Goal: Information Seeking & Learning: Check status

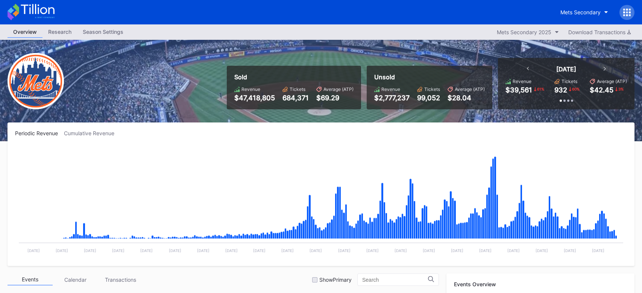
scroll to position [1708, 0]
click at [572, 8] on button "Mets Secondary" at bounding box center [583, 12] width 59 height 14
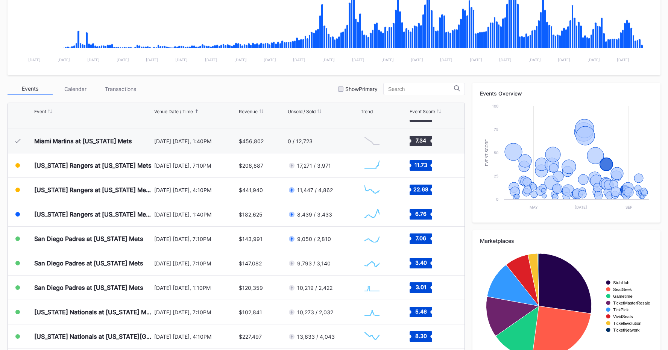
scroll to position [1708, 0]
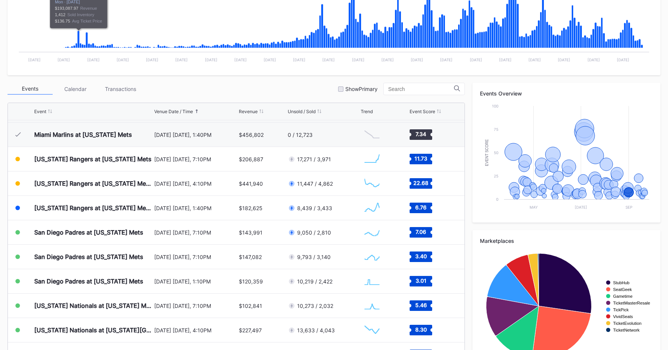
click at [14, 28] on div "Periodic Revenue Cumulative Revenue $193,088 250.5 % Created with Highcharts 11…" at bounding box center [334, 4] width 653 height 144
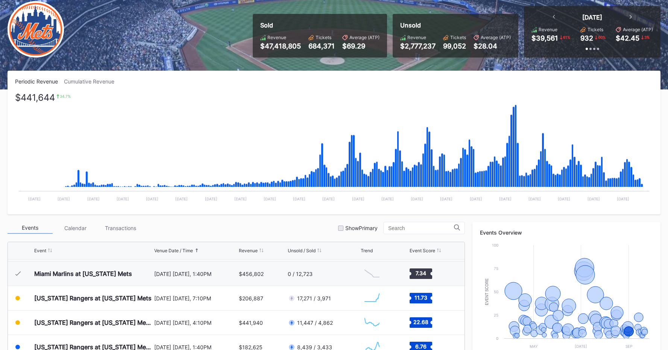
scroll to position [30, 0]
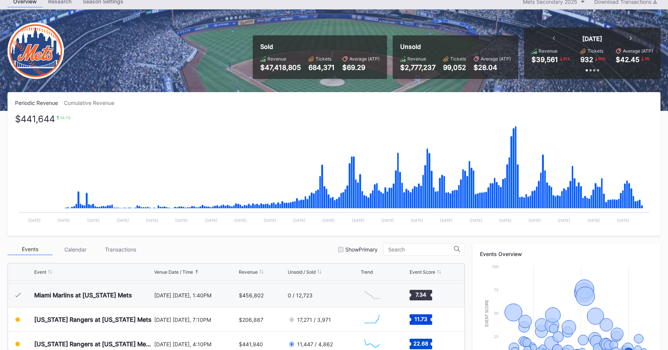
click at [86, 100] on div "Cumulative Revenue" at bounding box center [92, 103] width 56 height 6
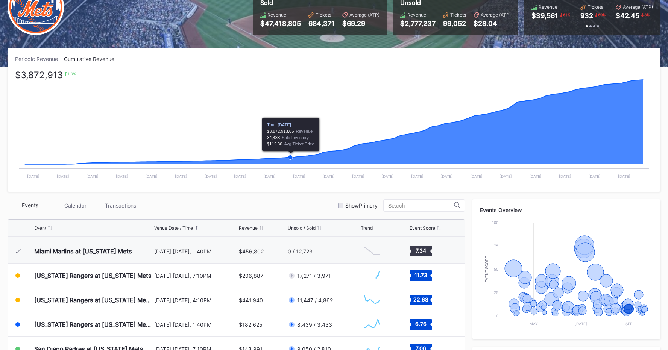
scroll to position [77, 0]
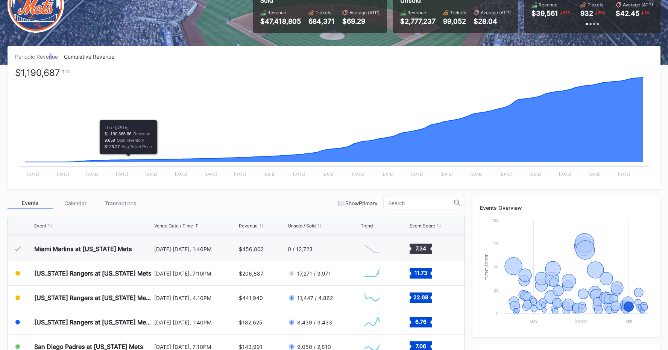
click at [49, 59] on div "Periodic Revenue" at bounding box center [39, 56] width 49 height 6
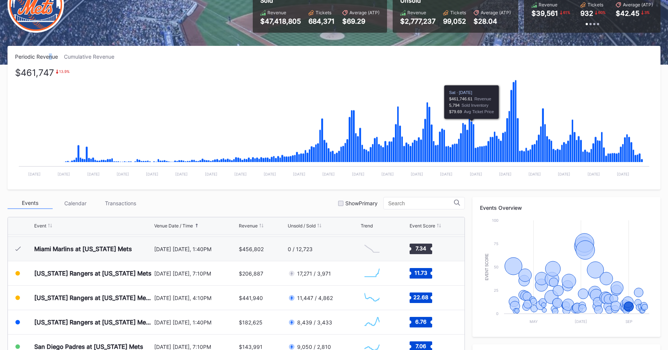
click at [470, 147] on icon "Chart title" at bounding box center [471, 141] width 2 height 41
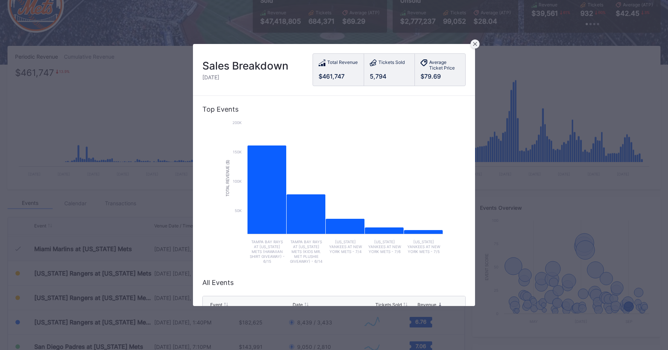
click at [477, 44] on div at bounding box center [474, 43] width 9 height 9
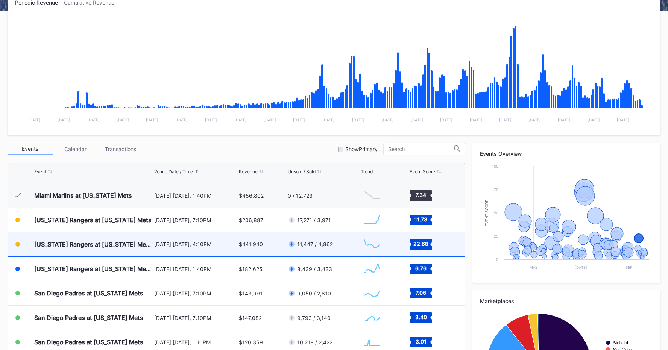
scroll to position [1708, 0]
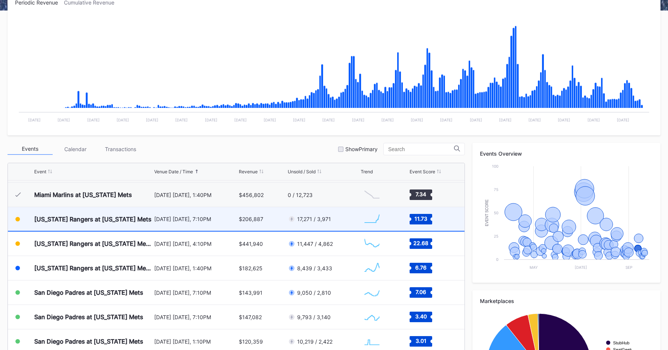
click at [91, 228] on div "[US_STATE] Rangers at [US_STATE] Mets" at bounding box center [93, 219] width 118 height 24
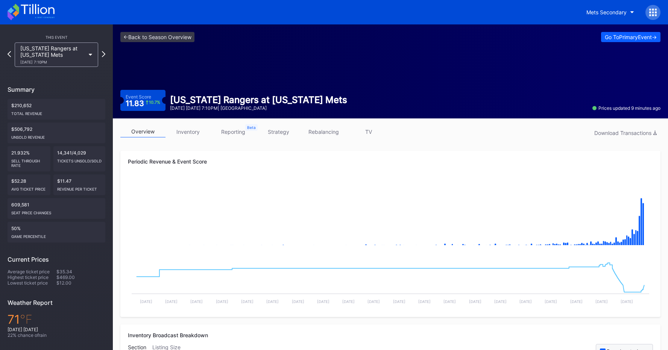
click at [268, 135] on link "strategy" at bounding box center [278, 132] width 45 height 12
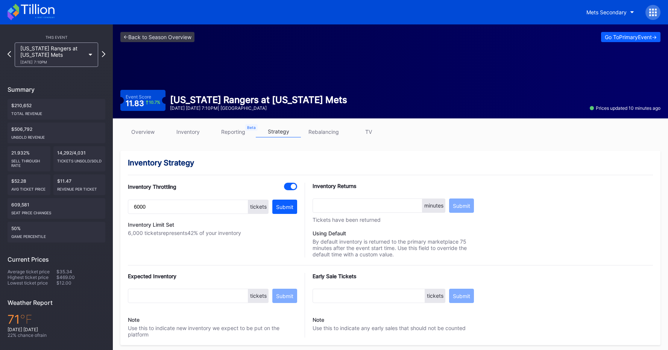
click at [377, 135] on link "TV" at bounding box center [368, 132] width 45 height 12
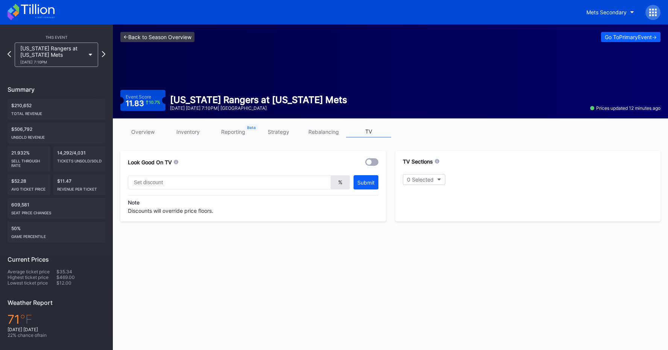
click at [150, 41] on link "<- Back to Season Overview" at bounding box center [157, 37] width 74 height 10
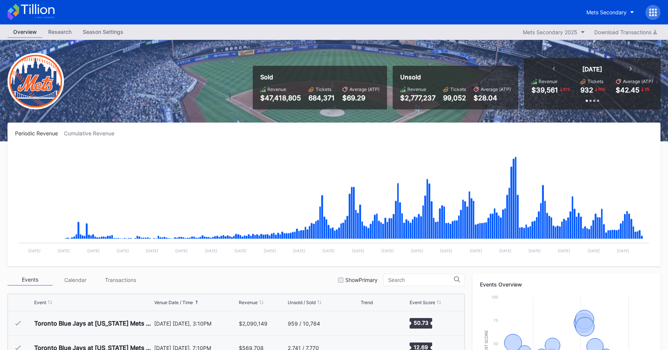
scroll to position [1708, 0]
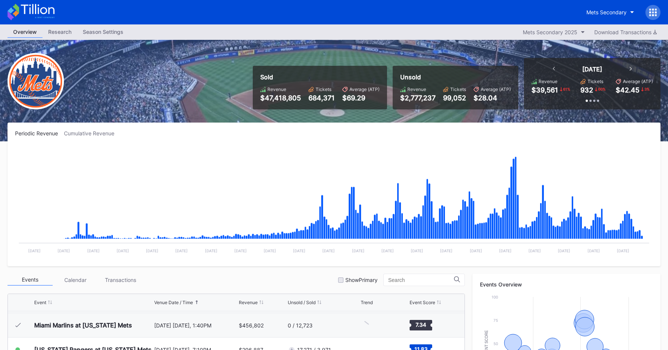
click at [115, 32] on div "Season Settings" at bounding box center [103, 31] width 52 height 11
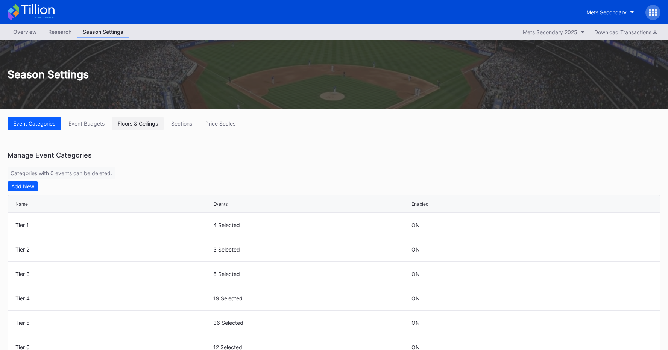
click at [148, 123] on div "Floors & Ceilings" at bounding box center [138, 123] width 40 height 6
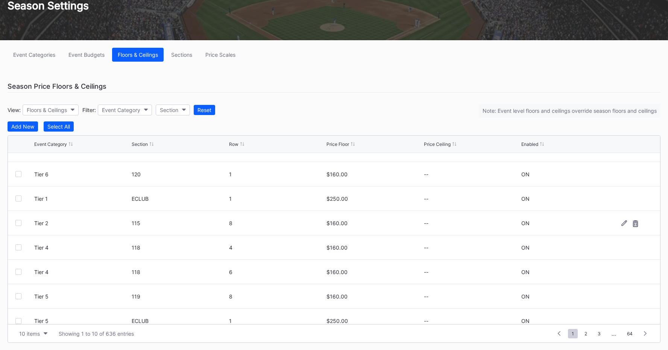
scroll to position [73, 0]
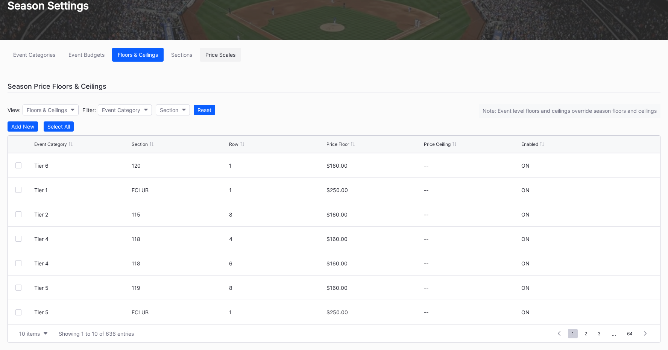
click at [216, 58] on button "Price Scales" at bounding box center [220, 55] width 41 height 14
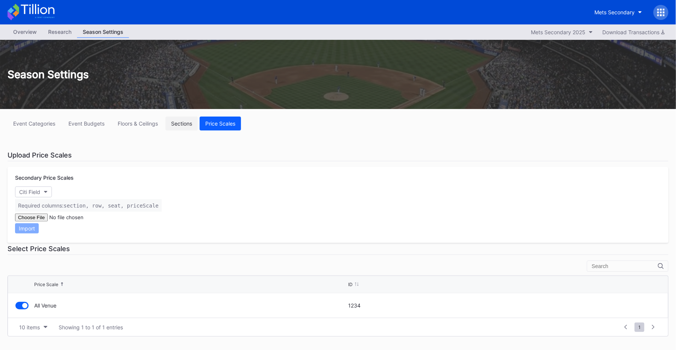
click at [180, 122] on div "Sections" at bounding box center [181, 123] width 21 height 6
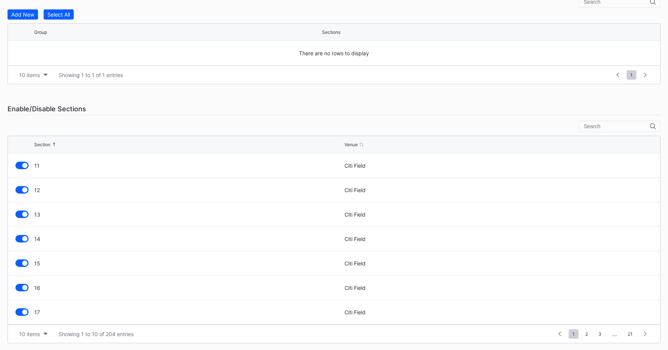
scroll to position [30, 0]
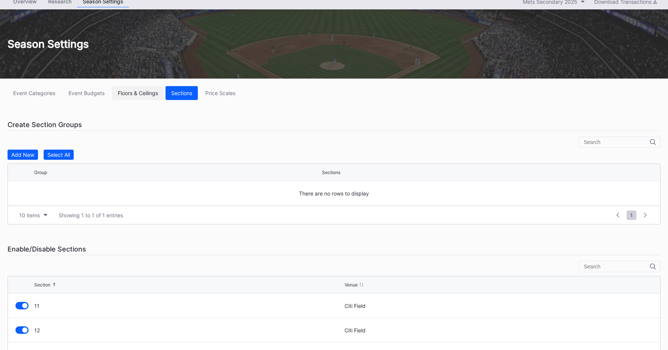
click at [143, 91] on div "Floors & Ceilings" at bounding box center [138, 93] width 40 height 6
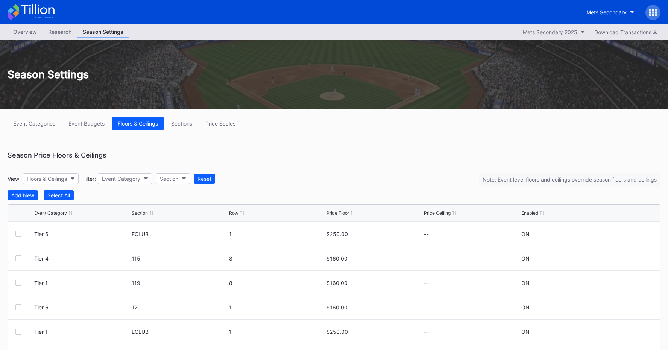
click at [33, 32] on div "Overview" at bounding box center [25, 31] width 35 height 11
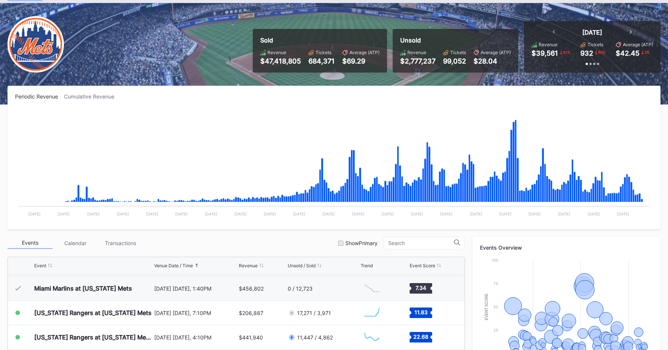
scroll to position [2, 0]
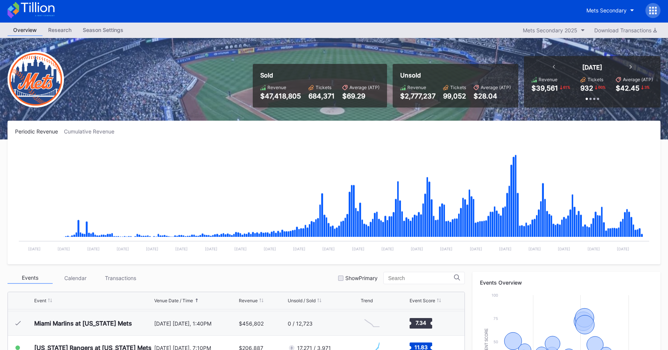
click at [641, 11] on icon at bounding box center [655, 10] width 2 height 2
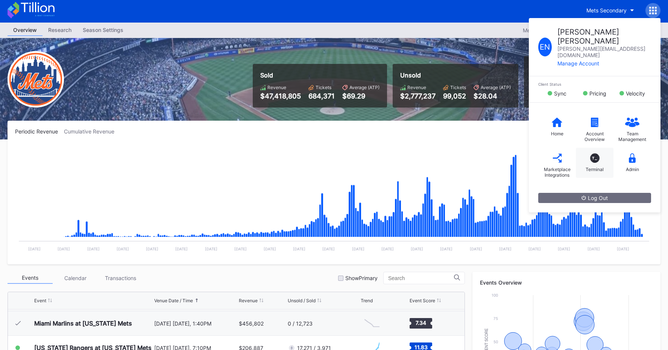
click at [599, 148] on div "T_ Terminal" at bounding box center [594, 163] width 38 height 30
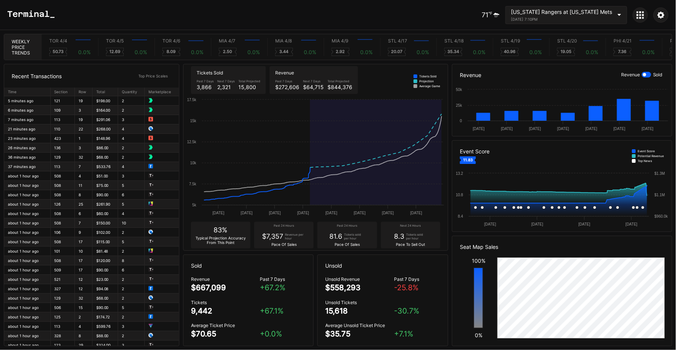
scroll to position [0, 3880]
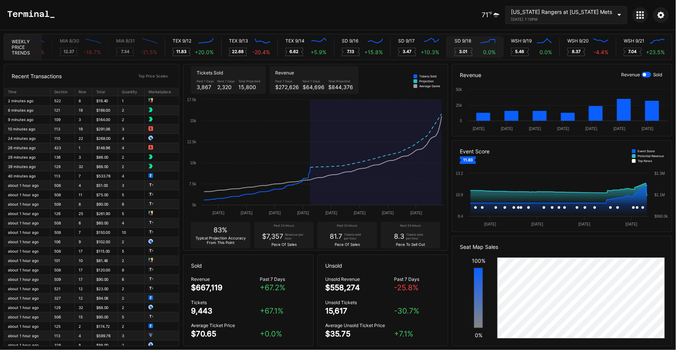
click at [489, 49] on div "0.0 %" at bounding box center [489, 52] width 12 height 6
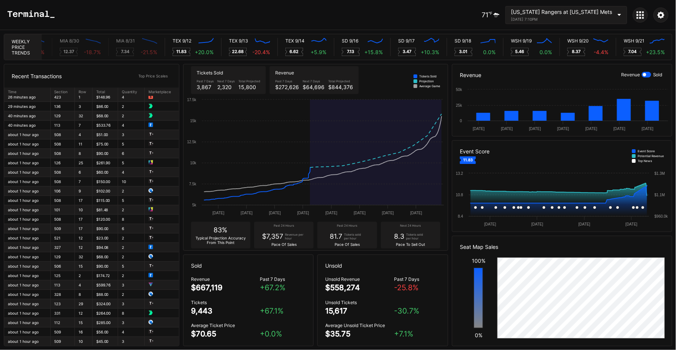
scroll to position [65, 0]
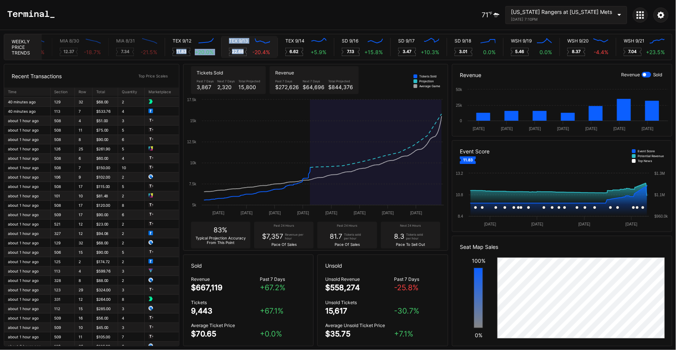
drag, startPoint x: 176, startPoint y: 48, endPoint x: 259, endPoint y: 42, distance: 83.3
click at [247, 47] on div "TOR 4/4 Created with Highcharts 11.2.0 50.73 0.0 % TOR 4/5 Created with Highcha…" at bounding box center [357, 47] width 630 height 26
click at [283, 20] on div "71 ℉ [US_STATE] Rangers at [US_STATE] Mets [DATE] 7:10PM" at bounding box center [338, 15] width 676 height 30
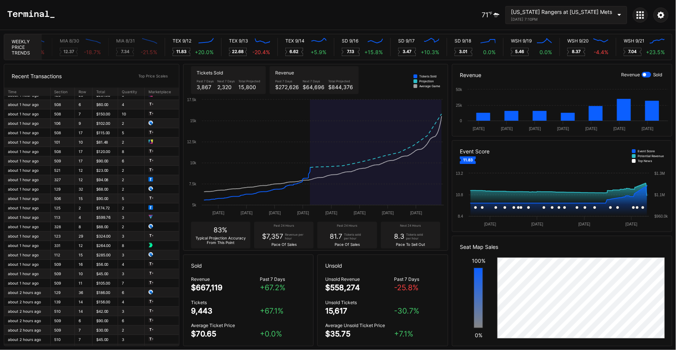
scroll to position [116, 0]
click at [182, 52] on text "11.83" at bounding box center [181, 51] width 10 height 5
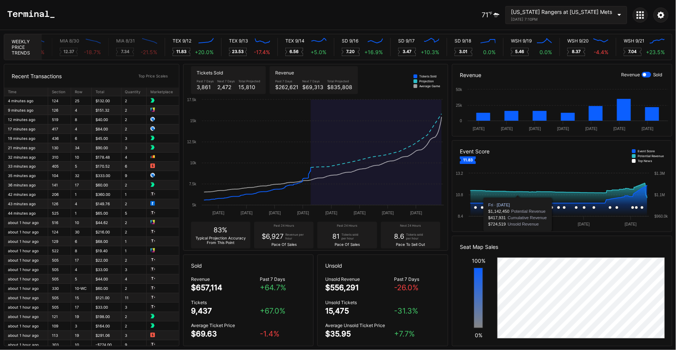
scroll to position [0, 3880]
